Goal: Check status: Check status

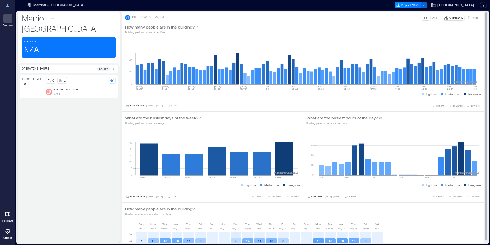
click at [472, 17] on p "Visits" at bounding box center [475, 18] width 6 height 4
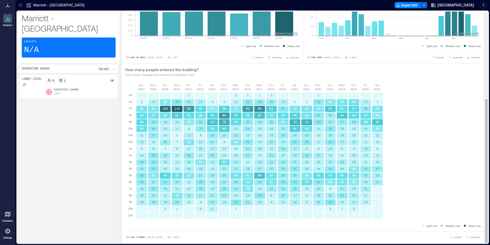
scroll to position [1, 0]
click at [136, 236] on span "Last 3 Weeks" at bounding box center [137, 236] width 15 height 0
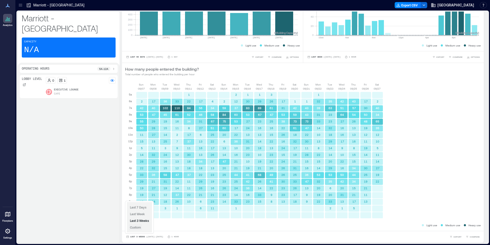
click at [139, 227] on span "Custom" at bounding box center [135, 227] width 11 height 4
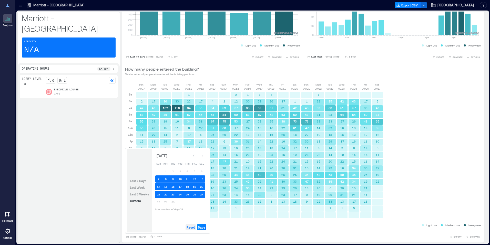
click at [189, 227] on span "Reset" at bounding box center [191, 227] width 8 height 4
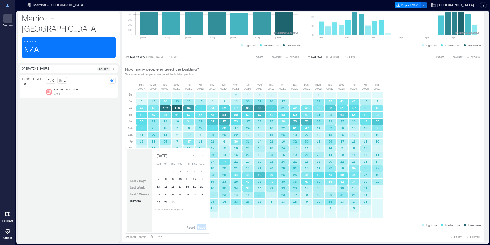
click at [166, 202] on button "29" at bounding box center [165, 201] width 7 height 7
click at [162, 202] on button "28" at bounding box center [158, 201] width 7 height 7
click at [200, 226] on span "Save" at bounding box center [201, 227] width 7 height 4
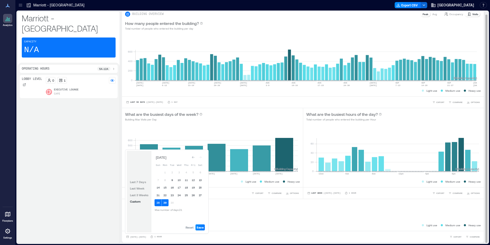
scroll to position [0, 0]
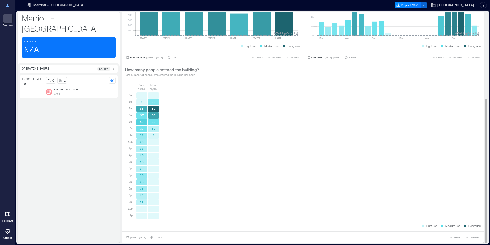
scroll to position [1, 0]
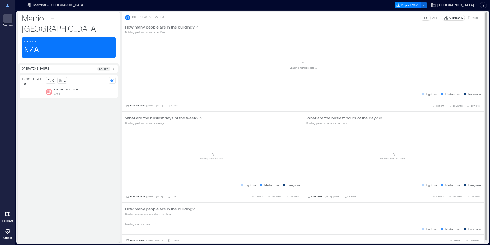
click at [472, 17] on p "Visits" at bounding box center [475, 18] width 6 height 4
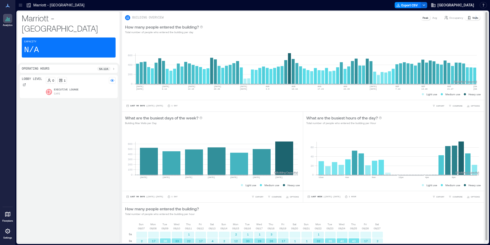
click at [472, 18] on p "Visits" at bounding box center [475, 18] width 6 height 4
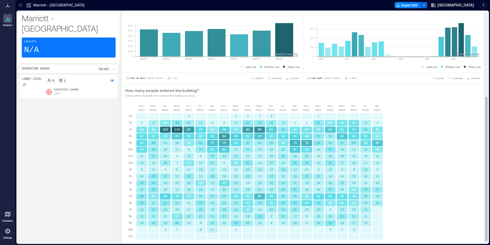
scroll to position [139, 0]
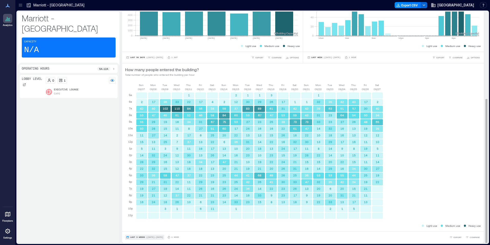
click at [141, 235] on button "Last 3 Weeks | [DATE] - [DATE]" at bounding box center [144, 236] width 39 height 5
click at [141, 228] on button "Custom" at bounding box center [135, 227] width 13 height 6
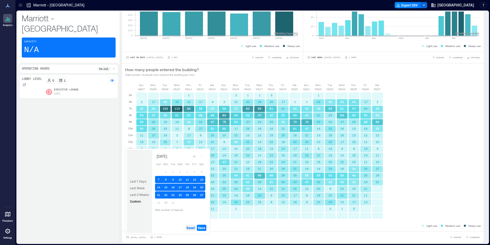
click at [189, 226] on span "Reset" at bounding box center [191, 227] width 8 height 4
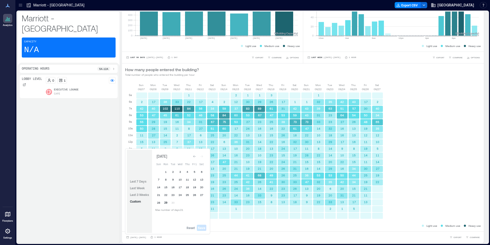
click at [167, 203] on button "29" at bounding box center [165, 202] width 7 height 7
click at [160, 203] on button "28" at bounding box center [158, 202] width 7 height 7
click at [200, 226] on span "Save" at bounding box center [201, 227] width 7 height 4
